Goal: Complete application form

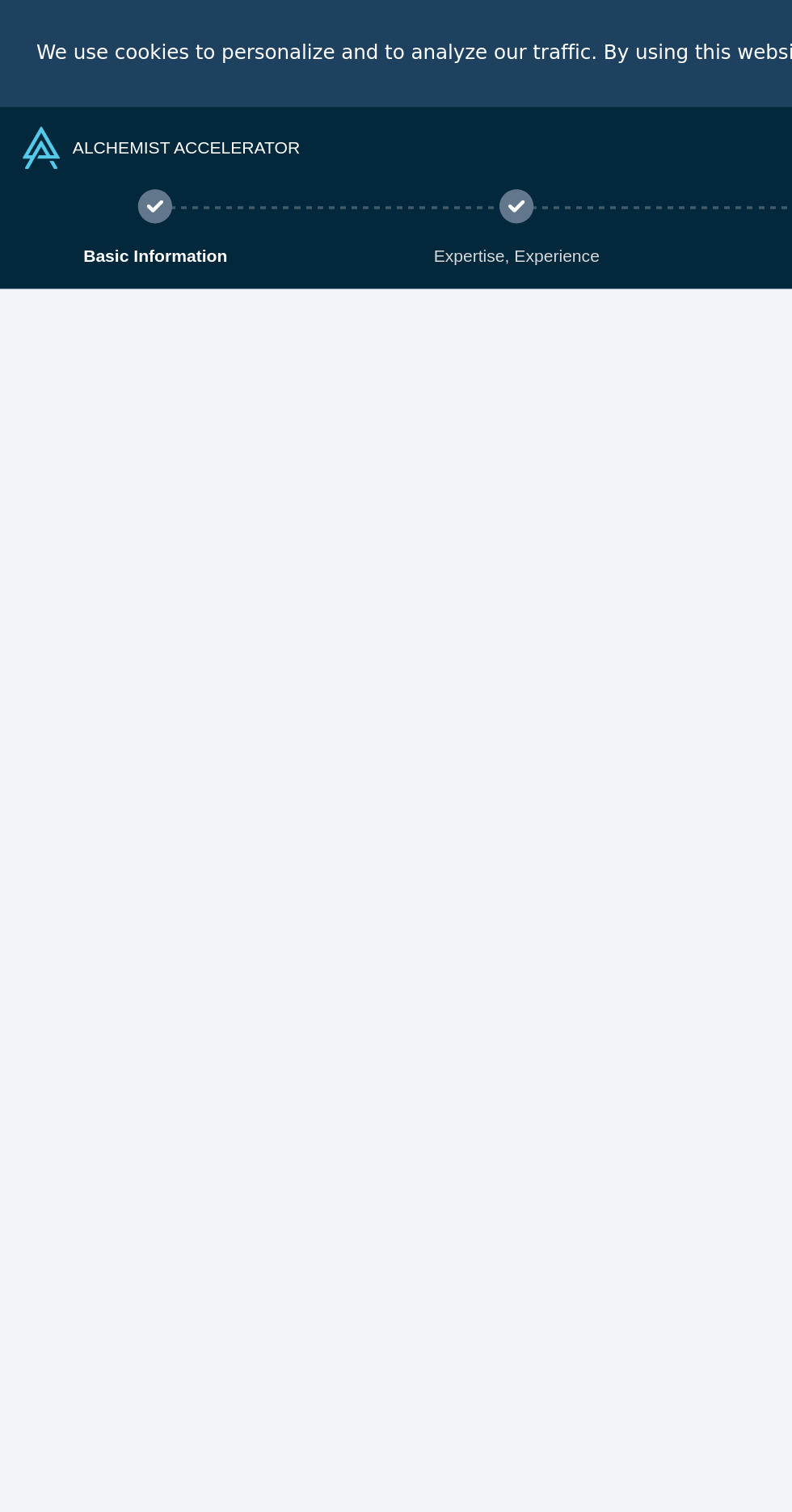
select select "NG"
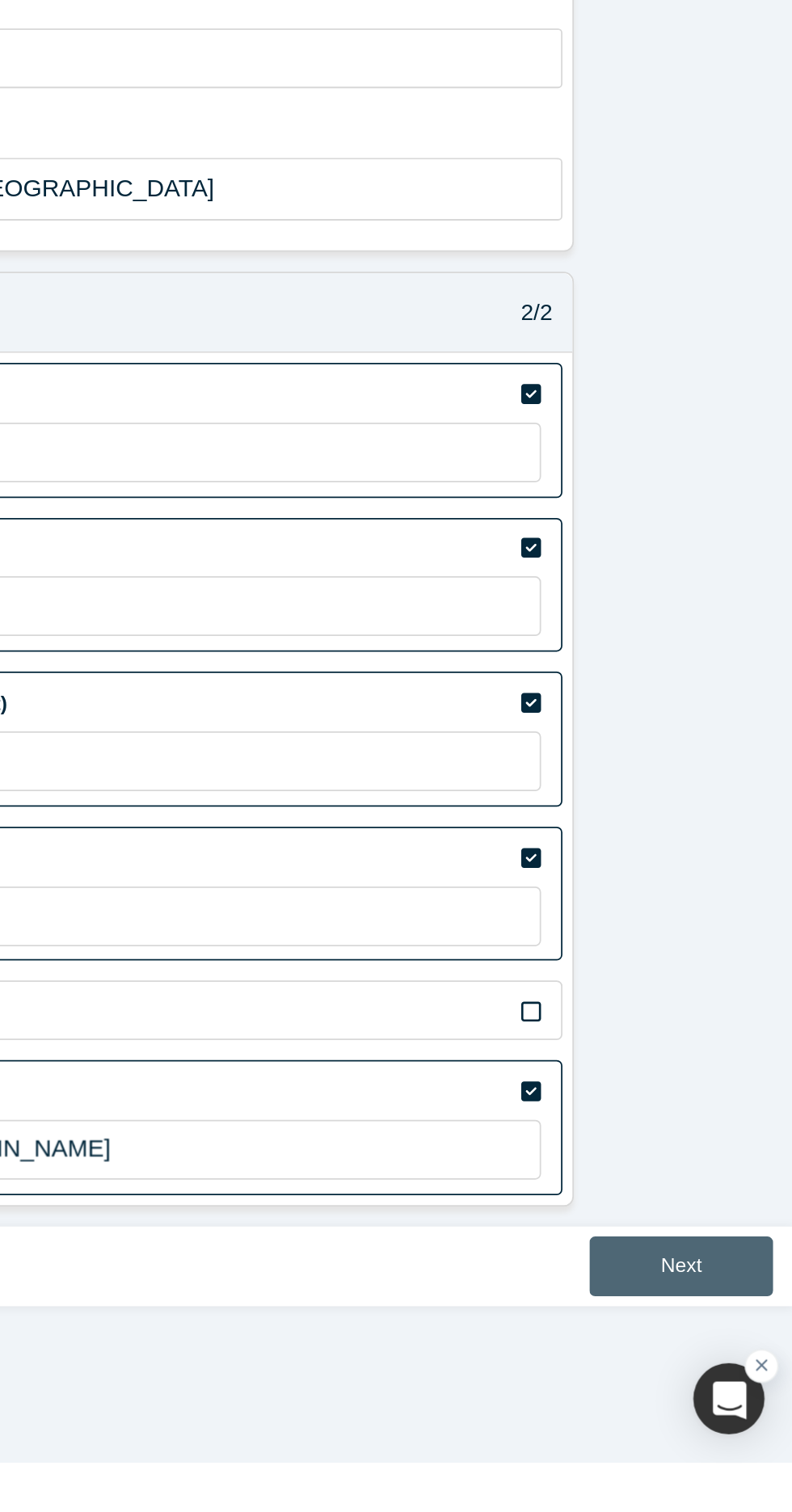
click at [721, 1394] on button "Next" at bounding box center [729, 1400] width 104 height 34
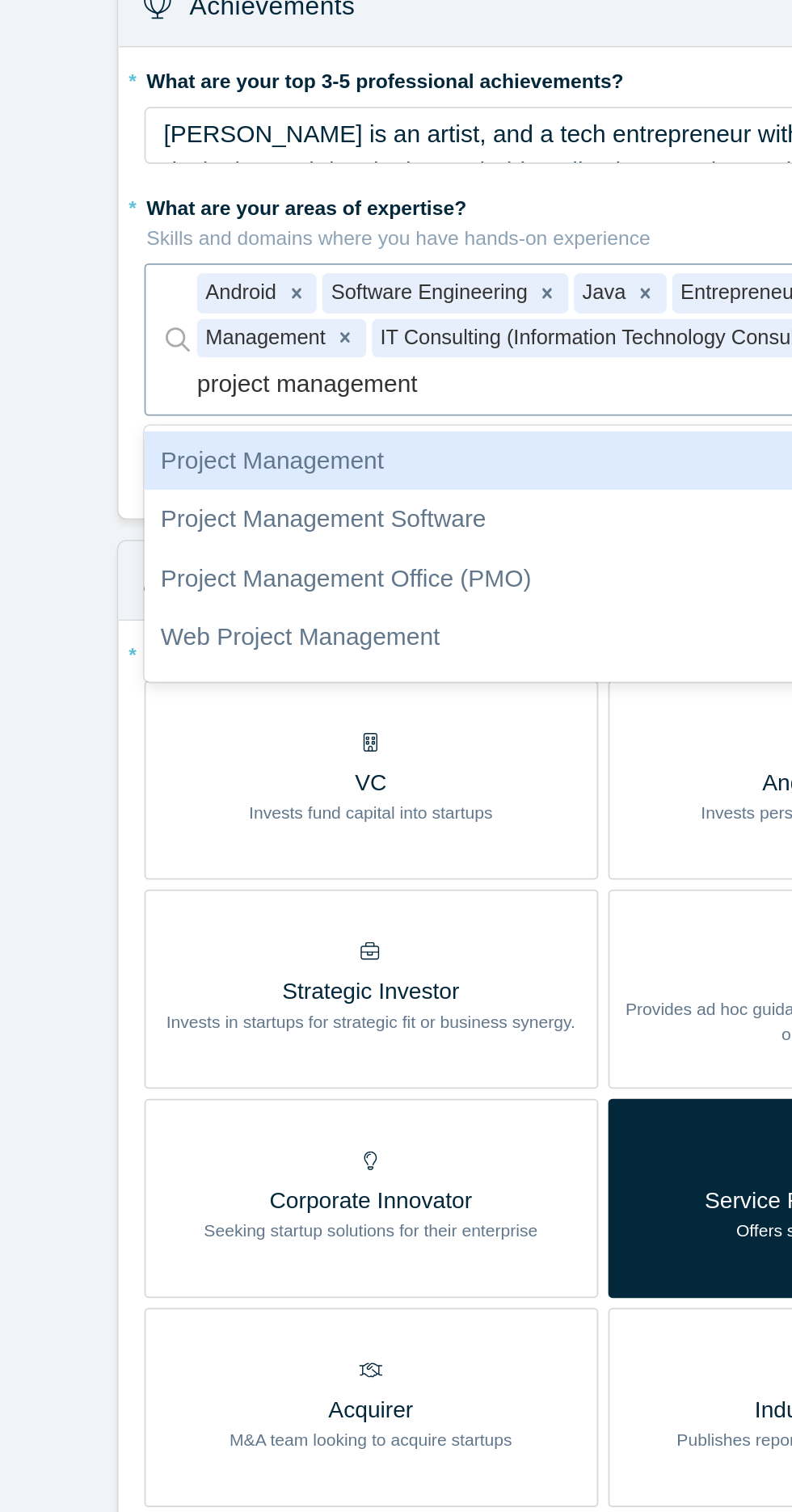
click at [173, 397] on div "Project Management" at bounding box center [401, 396] width 522 height 34
type input "project management"
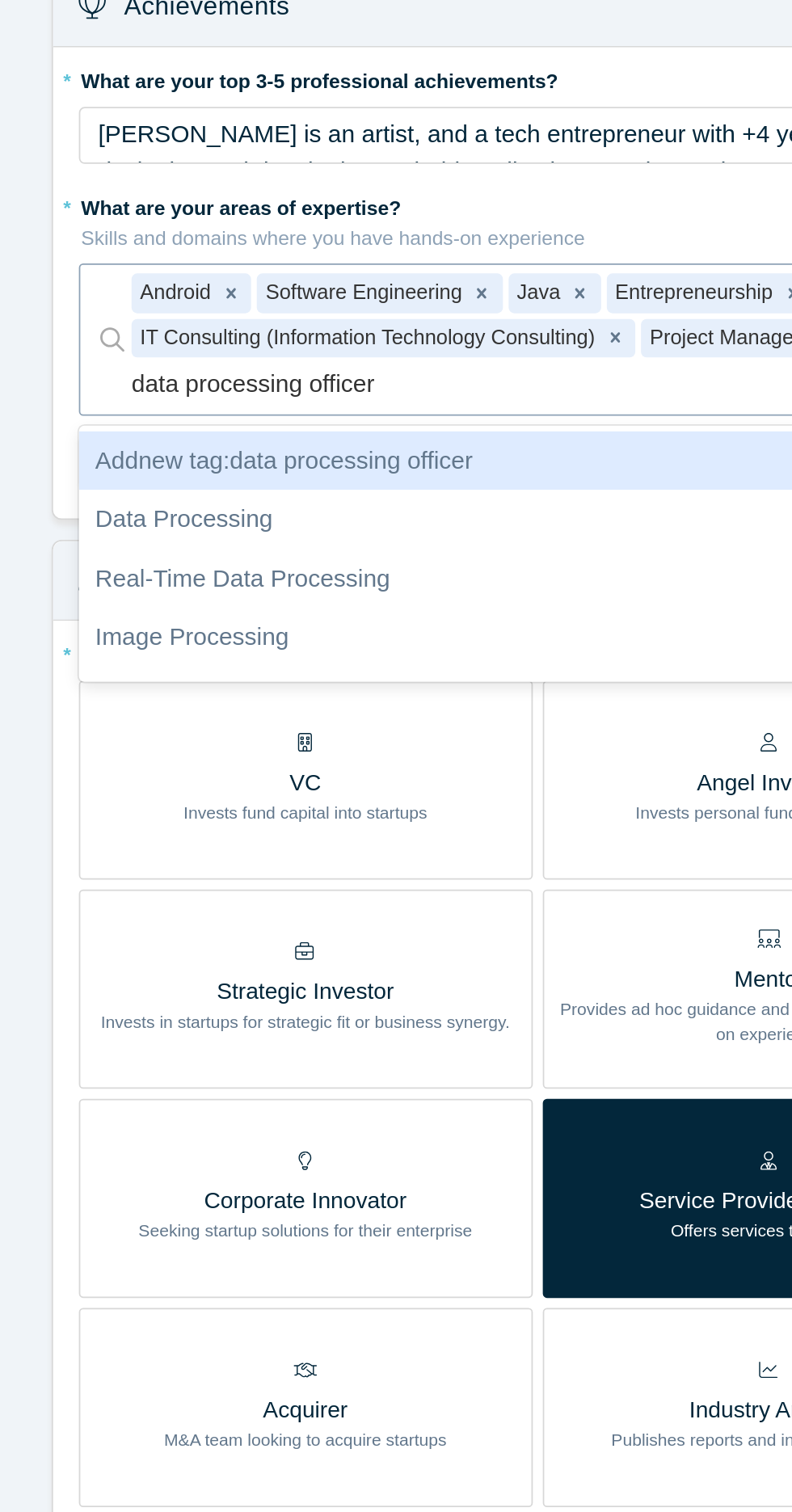
click at [170, 431] on div "Data Processing" at bounding box center [401, 429] width 522 height 34
type input "data processing officer"
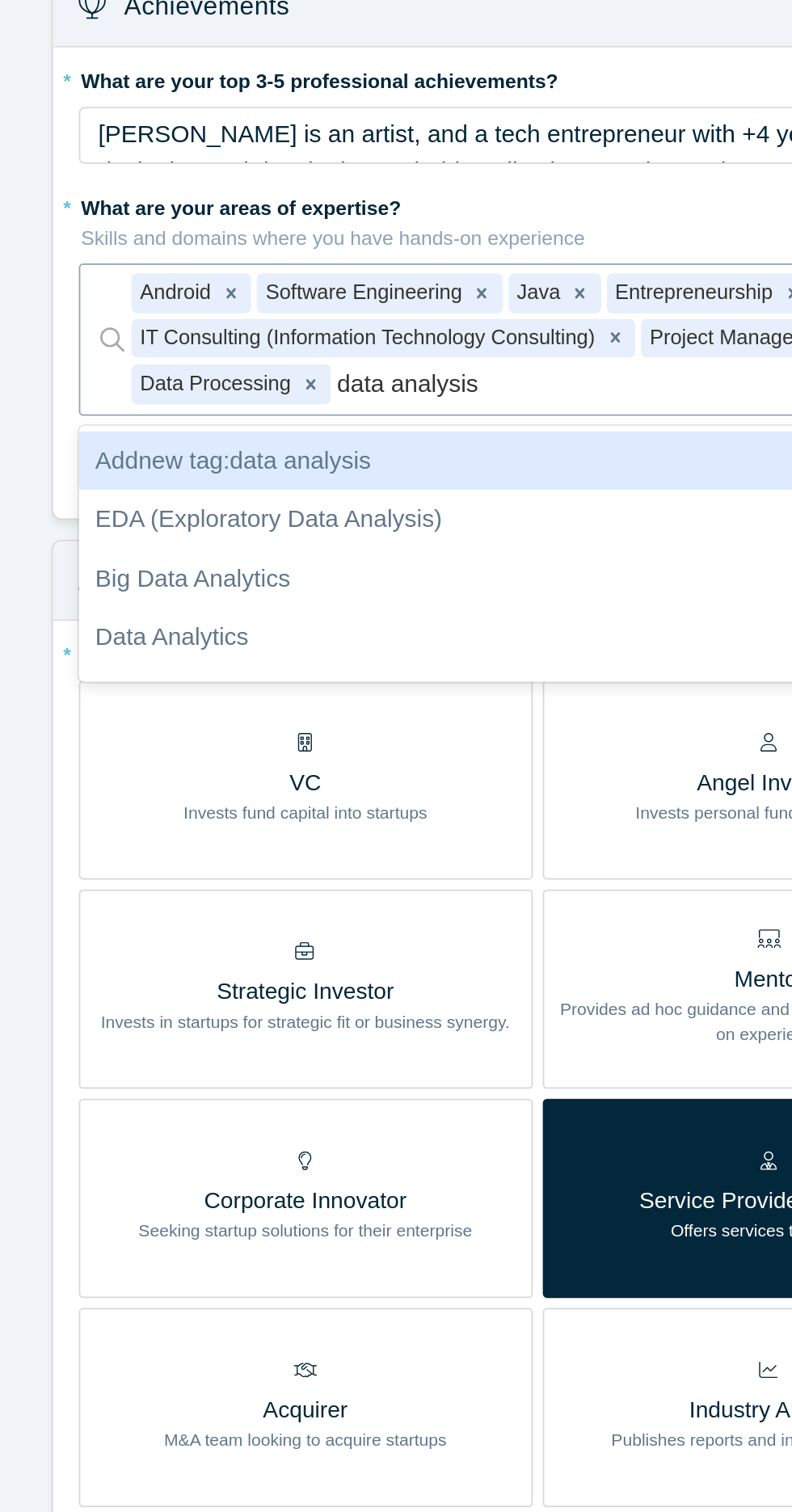
click at [162, 499] on div "Data Analytics" at bounding box center [401, 496] width 522 height 34
type input "data analysis"
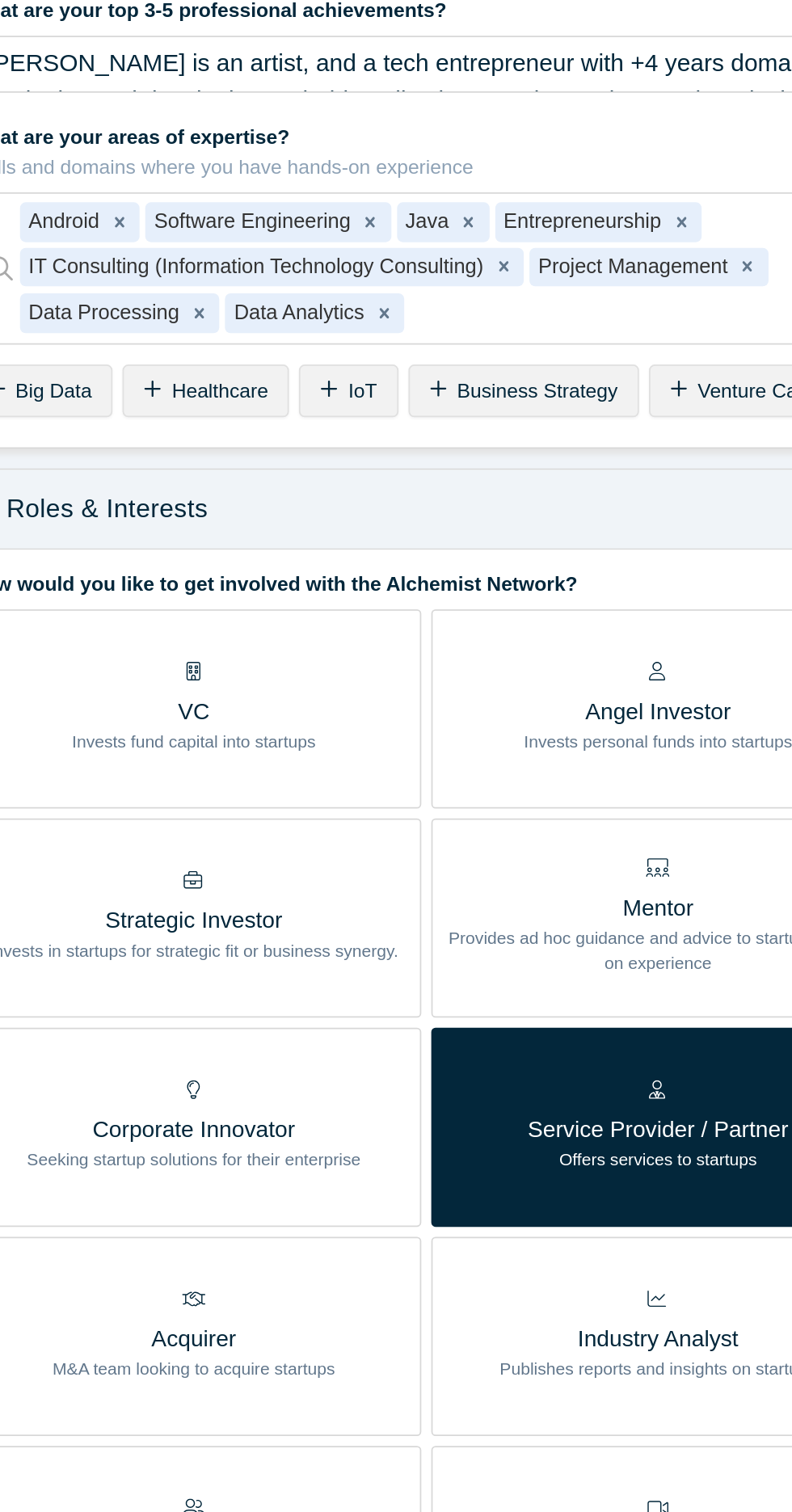
click at [541, 657] on p "Mentor" at bounding box center [532, 663] width 250 height 19
click at [0, 0] on input "Mentor Provides ad hoc guidance and advice to startups based on experience" at bounding box center [0, 0] width 0 height 0
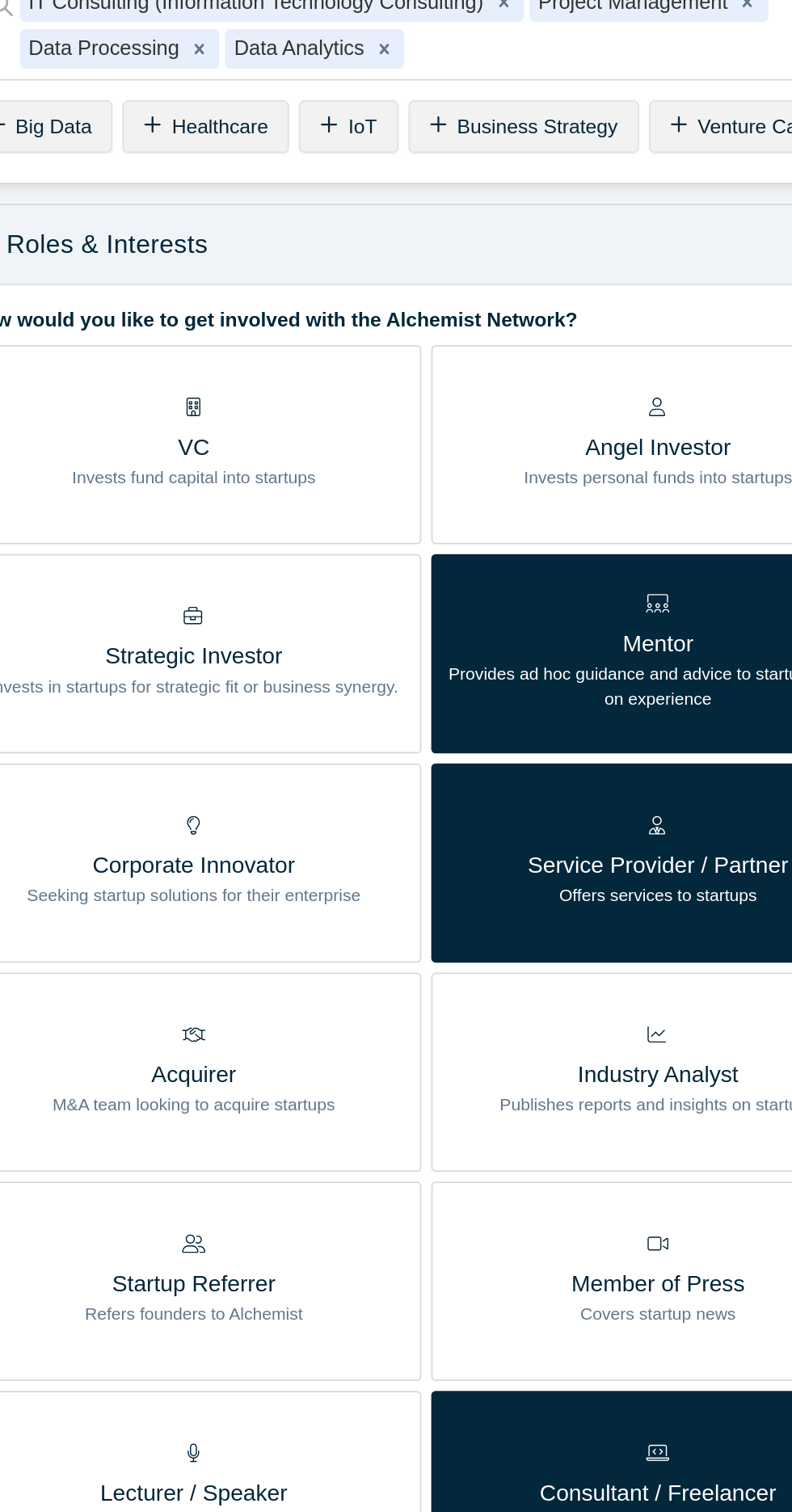
scroll to position [205, 0]
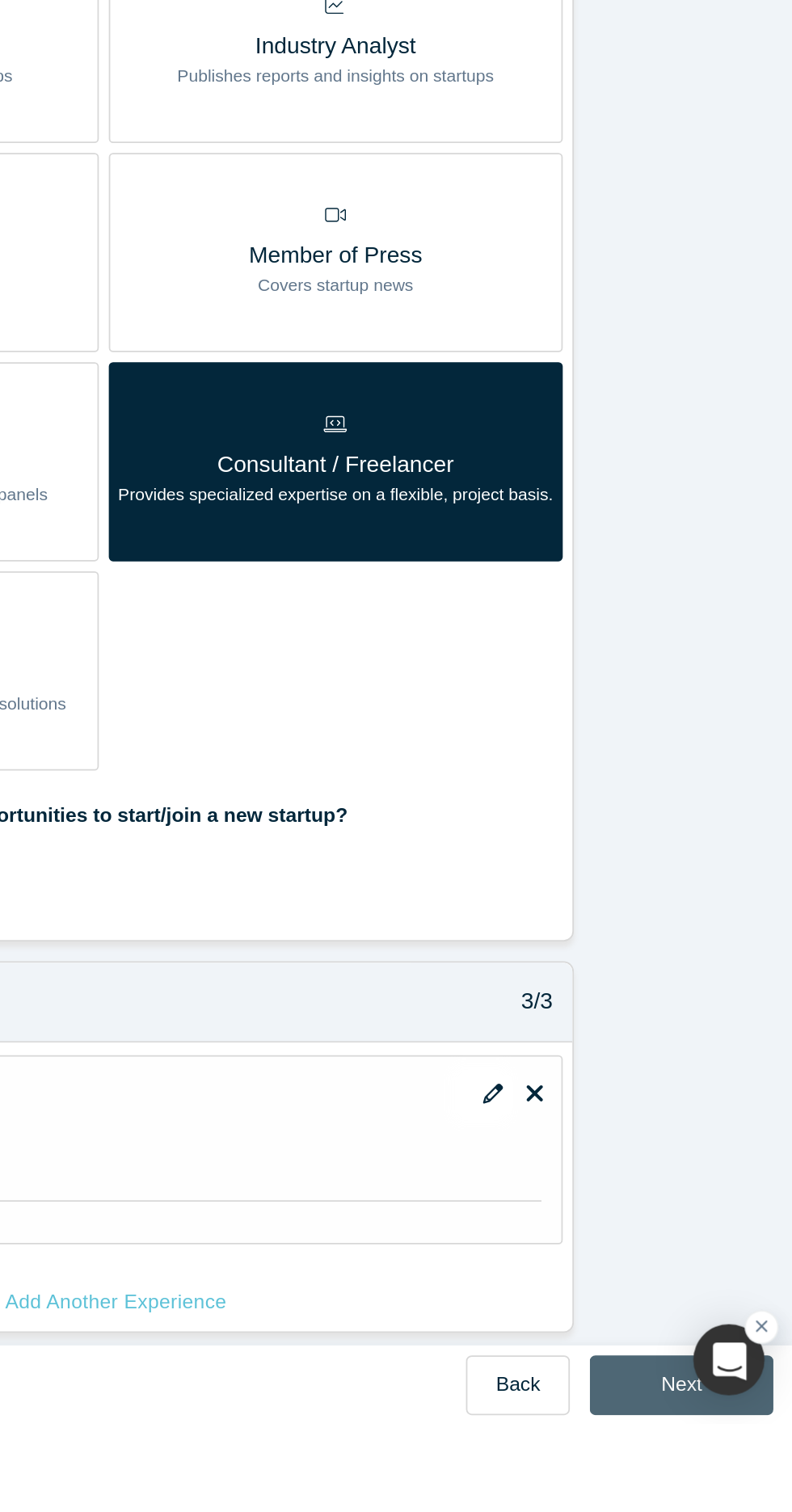
click at [705, 1476] on button "Next" at bounding box center [729, 1490] width 104 height 34
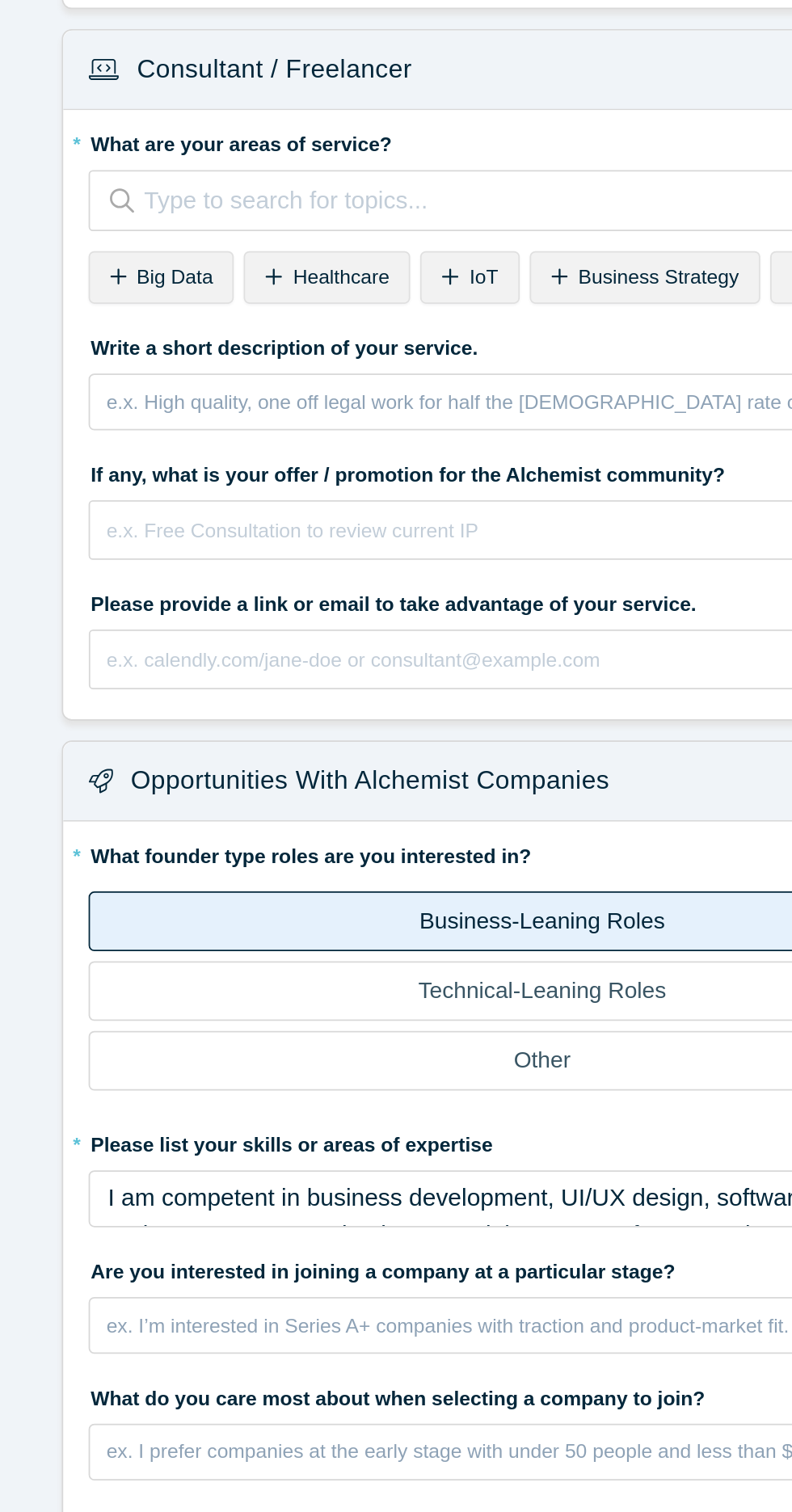
scroll to position [0, 0]
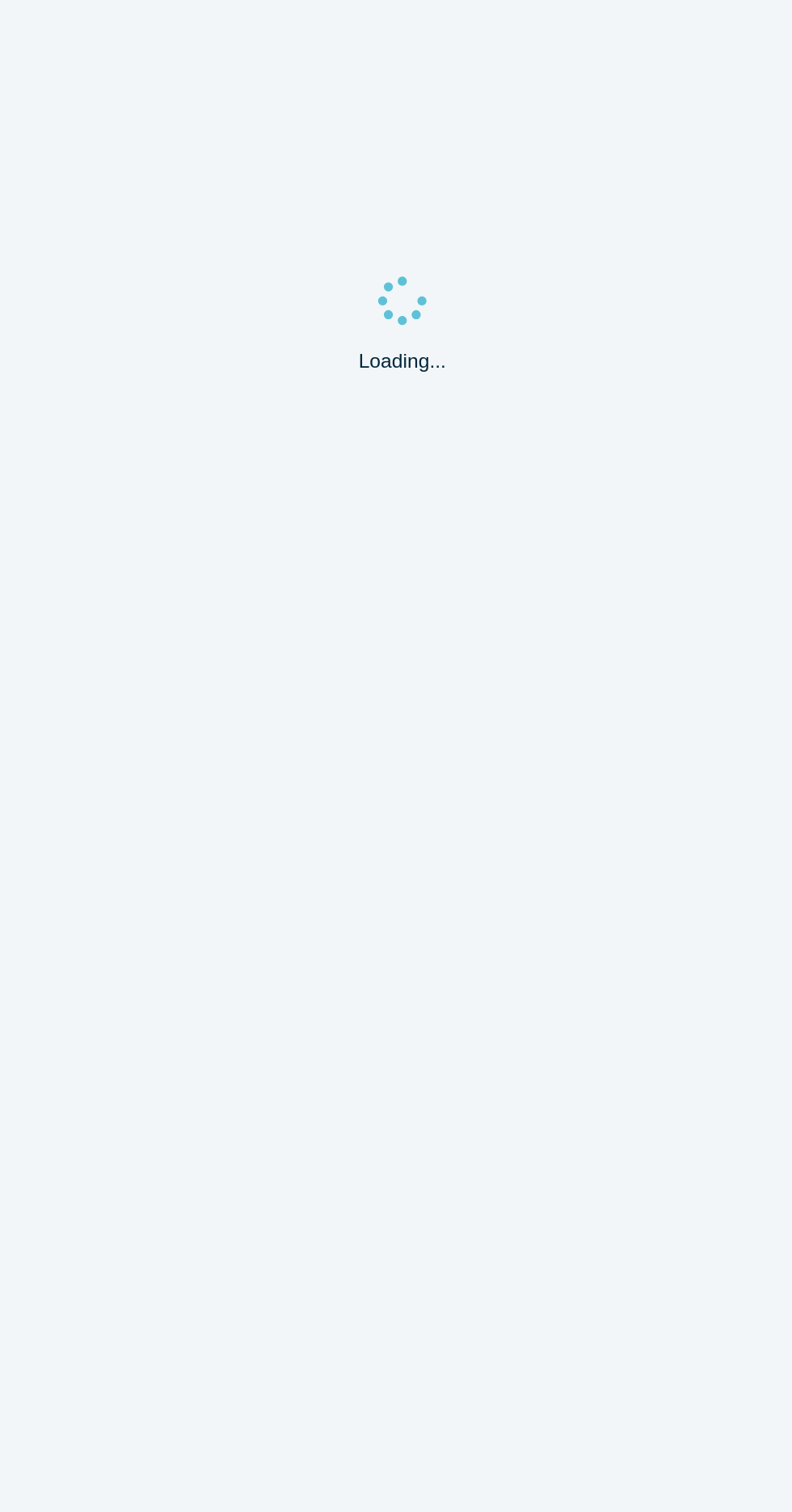
select select "NG"
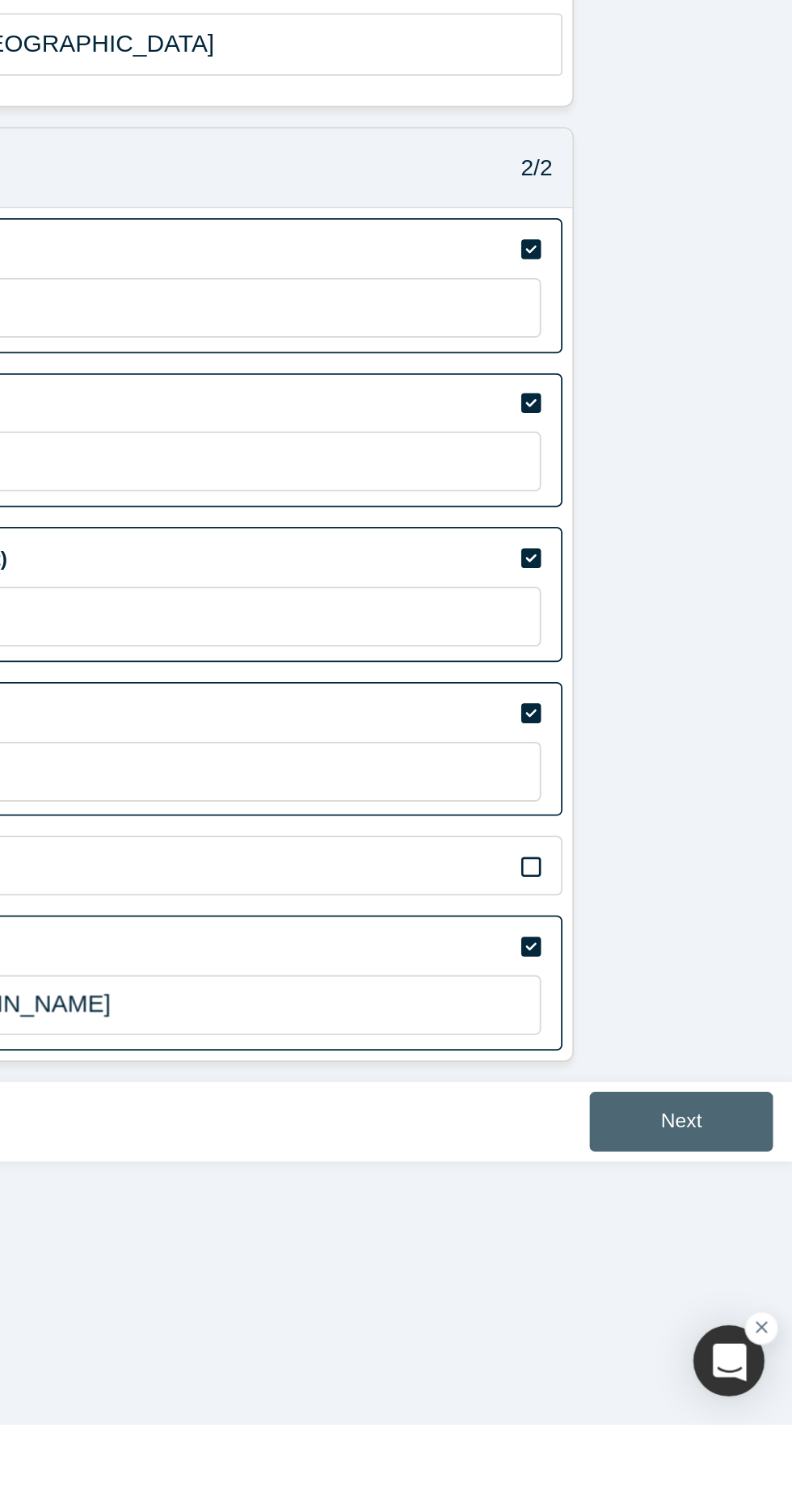
click at [739, 1338] on button "Next" at bounding box center [729, 1340] width 104 height 34
